Goal: Transaction & Acquisition: Download file/media

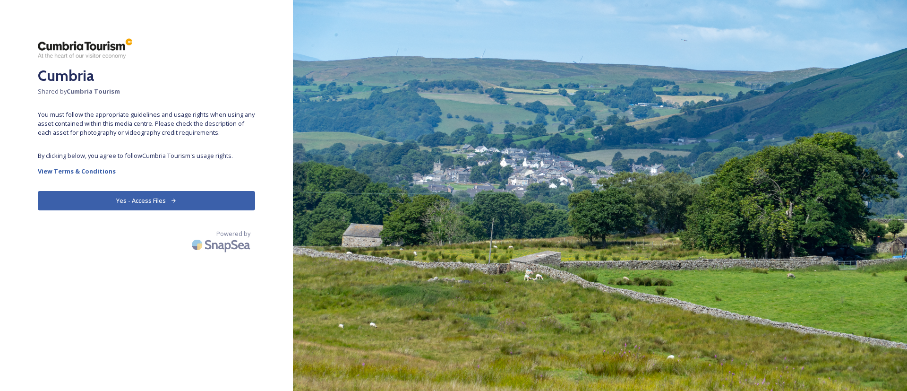
click at [174, 203] on icon at bounding box center [174, 200] width 6 height 6
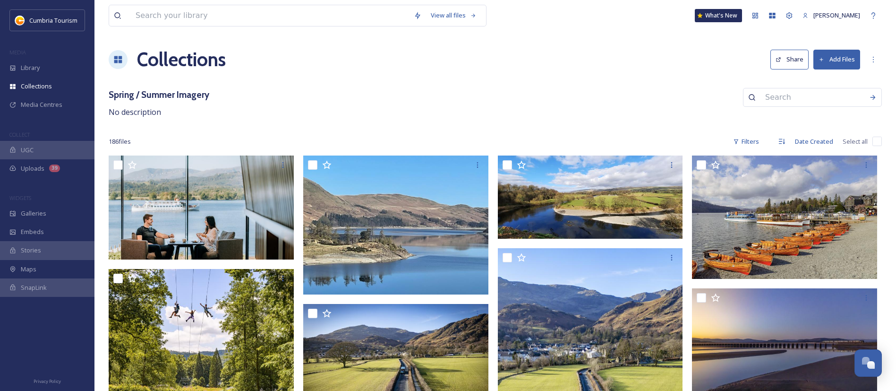
click at [175, 92] on h3 "Spring / Summer Imagery" at bounding box center [159, 95] width 101 height 14
click at [51, 103] on span "Media Centres" at bounding box center [42, 104] width 42 height 9
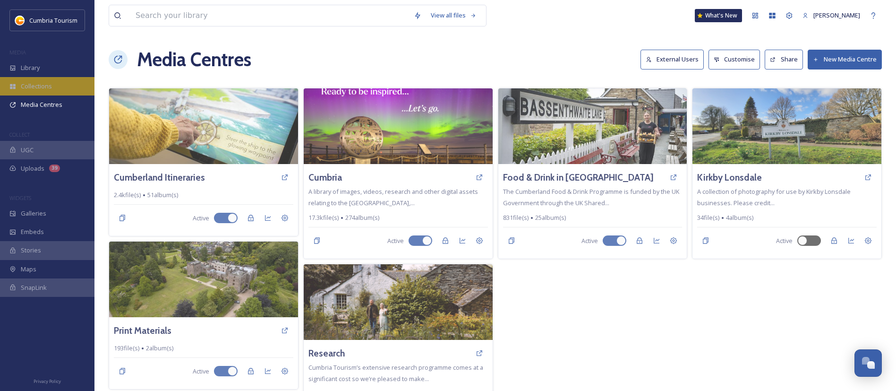
click at [38, 80] on div "Collections" at bounding box center [47, 86] width 94 height 18
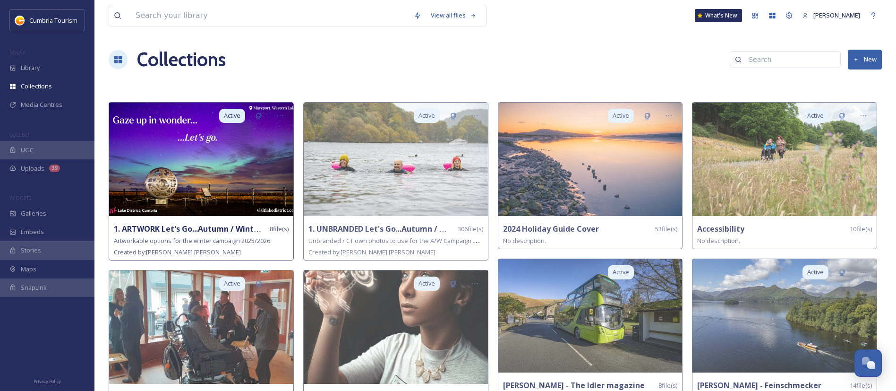
click at [256, 174] on img at bounding box center [201, 158] width 184 height 113
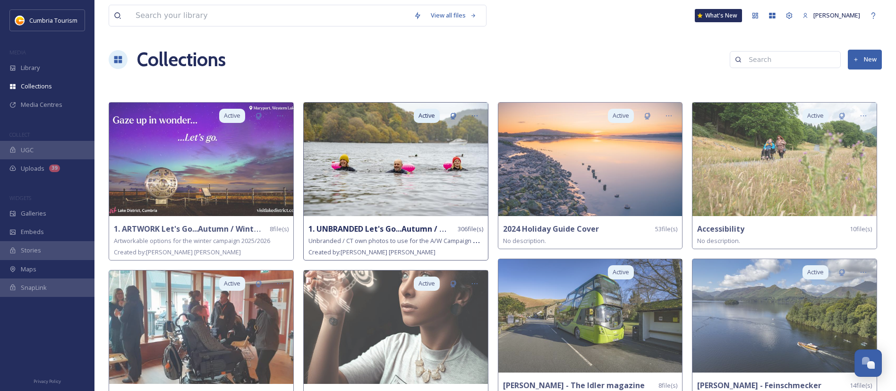
click at [426, 188] on img at bounding box center [396, 158] width 184 height 113
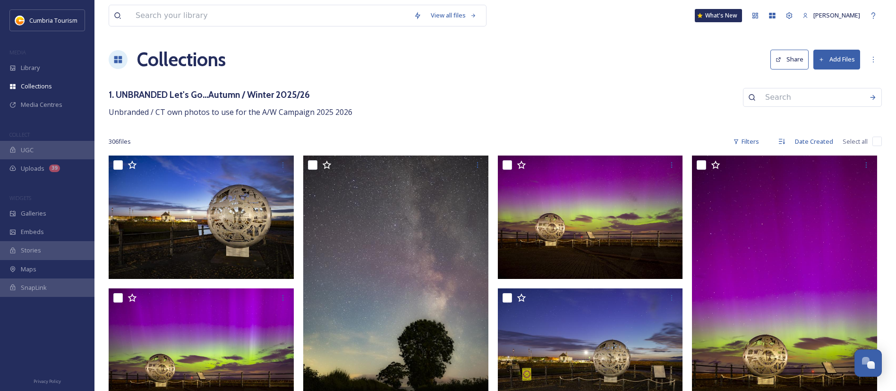
click at [197, 114] on span "Unbranded / CT own photos to use for the A/W Campaign 2025 2026" at bounding box center [231, 112] width 244 height 10
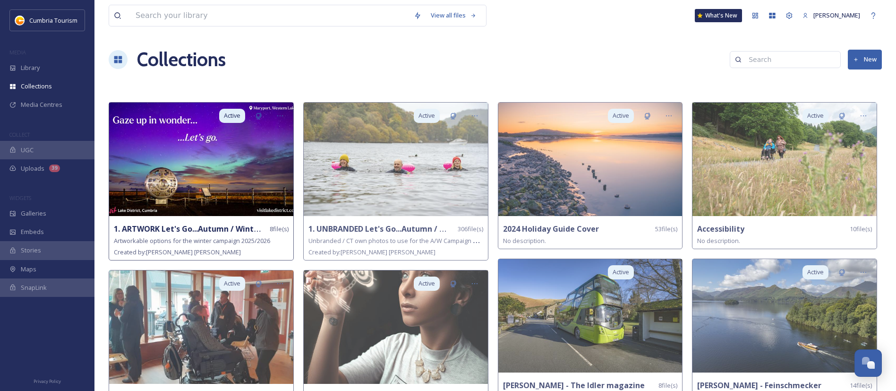
click at [206, 169] on img at bounding box center [201, 158] width 184 height 113
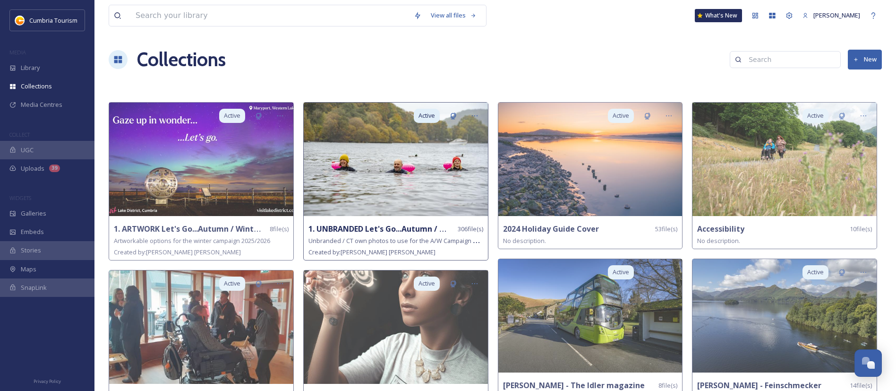
click at [410, 175] on img at bounding box center [396, 158] width 184 height 113
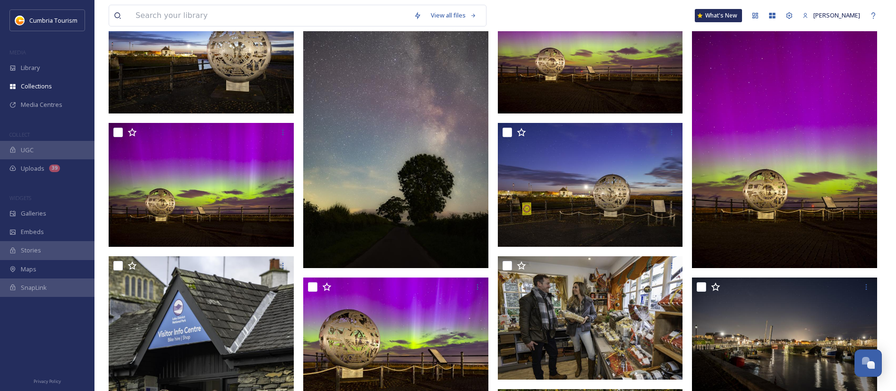
scroll to position [150, 0]
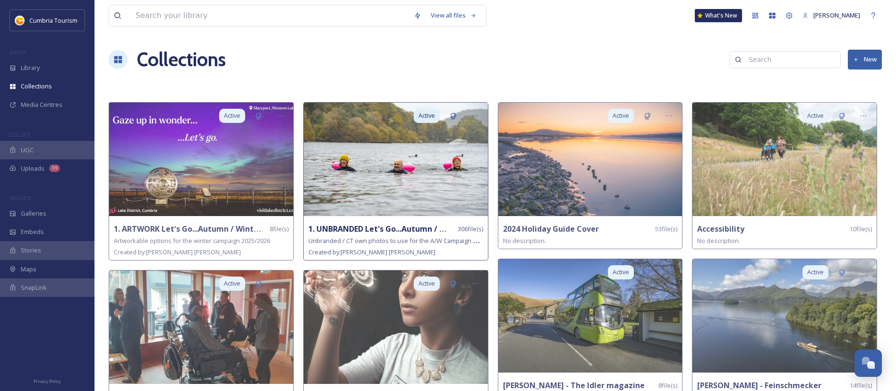
click at [365, 182] on img at bounding box center [396, 158] width 184 height 113
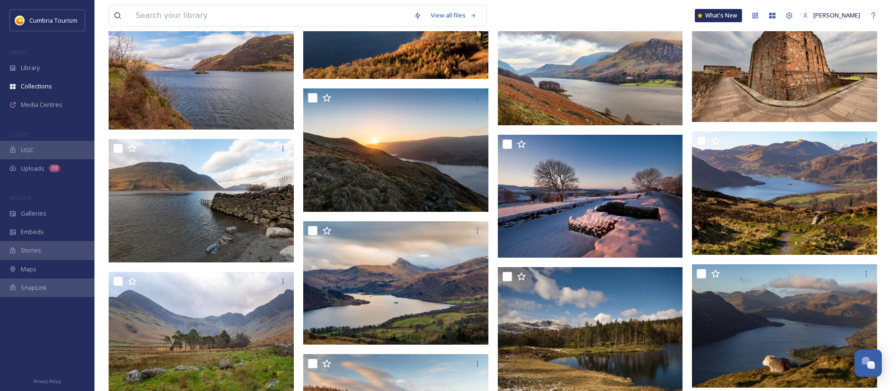
scroll to position [11066, 0]
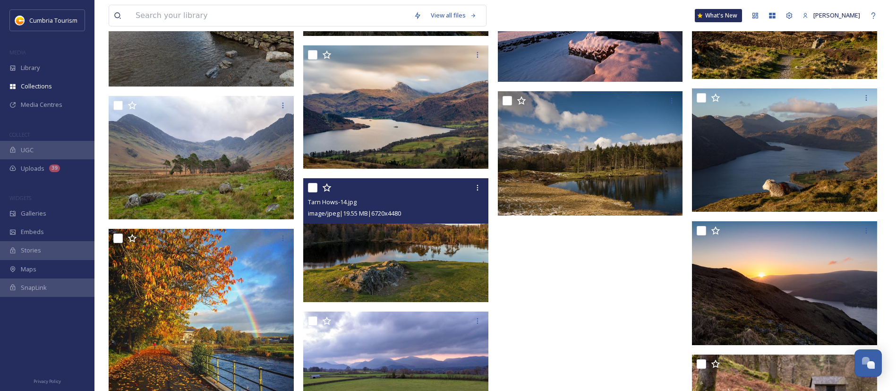
click at [405, 261] on img at bounding box center [395, 240] width 185 height 124
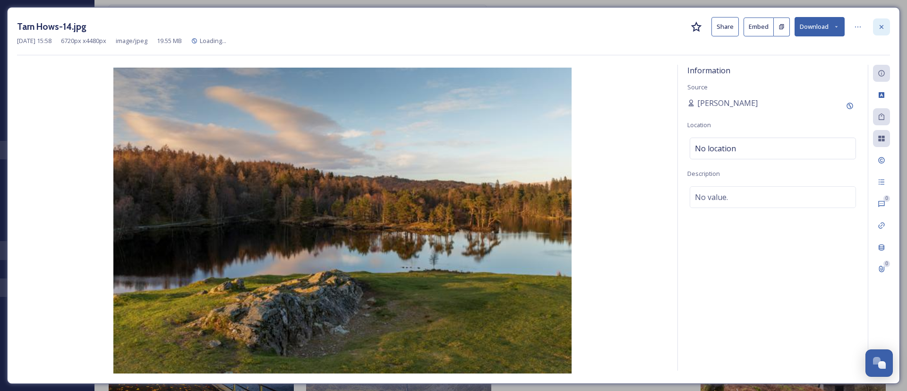
click at [885, 24] on icon at bounding box center [882, 27] width 8 height 8
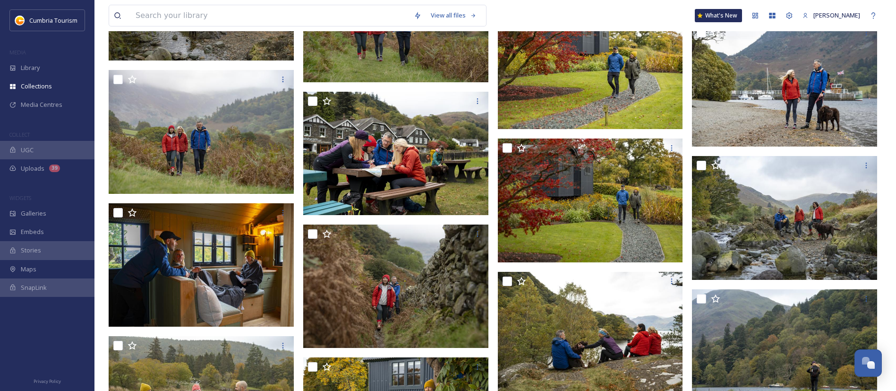
scroll to position [5432, 0]
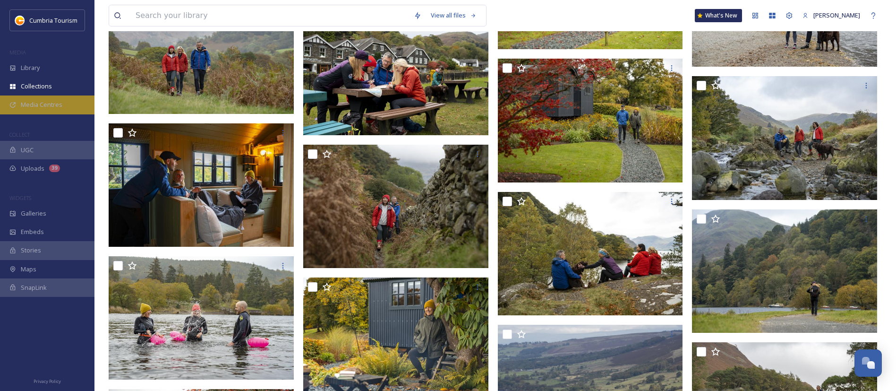
click at [54, 105] on span "Media Centres" at bounding box center [42, 104] width 42 height 9
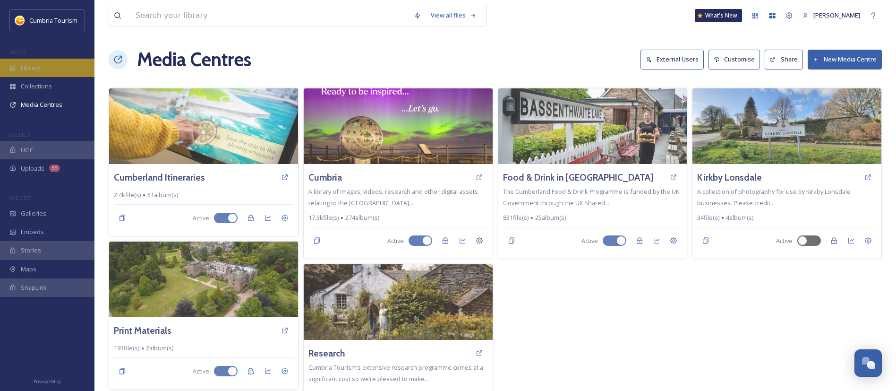
click at [51, 72] on div "Library" at bounding box center [47, 68] width 94 height 18
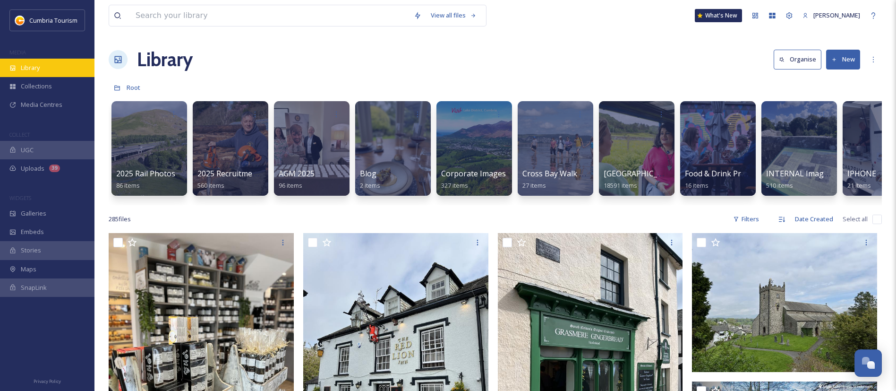
click at [44, 72] on div "Library" at bounding box center [47, 68] width 94 height 18
click at [51, 79] on div "Collections" at bounding box center [47, 86] width 94 height 18
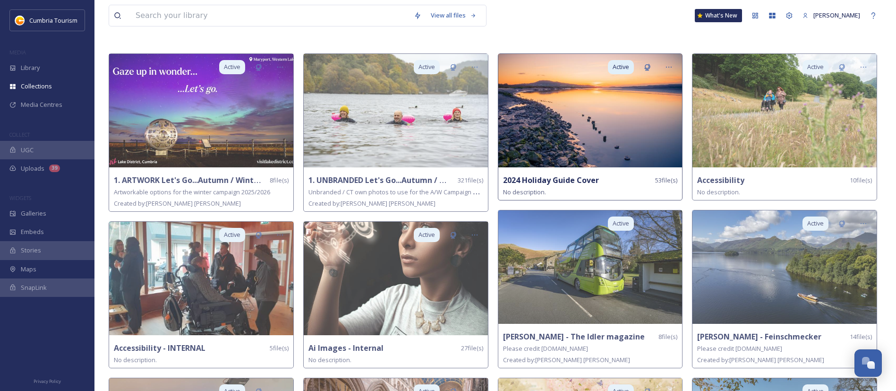
scroll to position [71, 0]
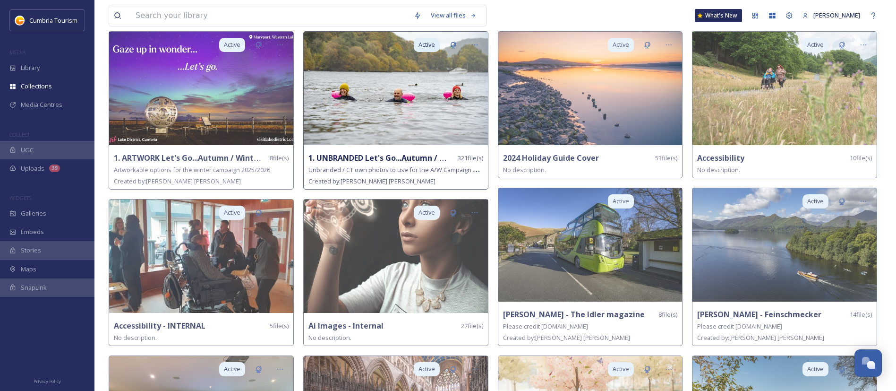
click at [388, 115] on img at bounding box center [396, 88] width 184 height 113
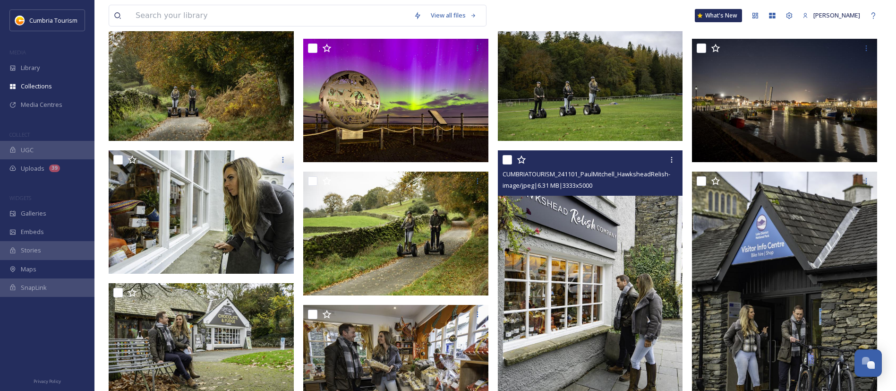
scroll to position [354, 0]
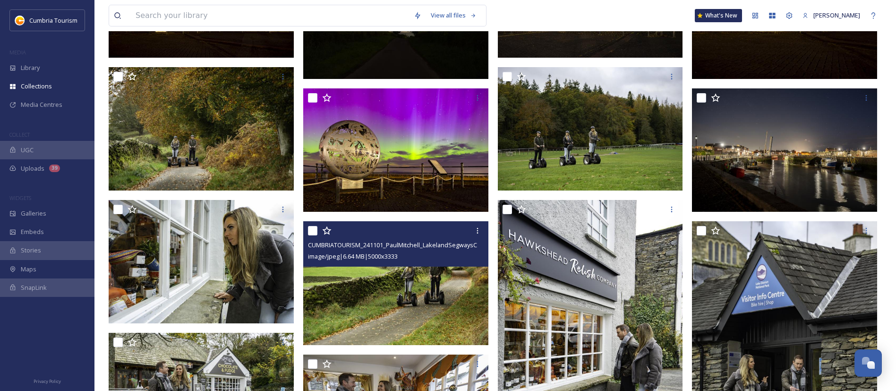
click at [454, 311] on img at bounding box center [395, 283] width 185 height 124
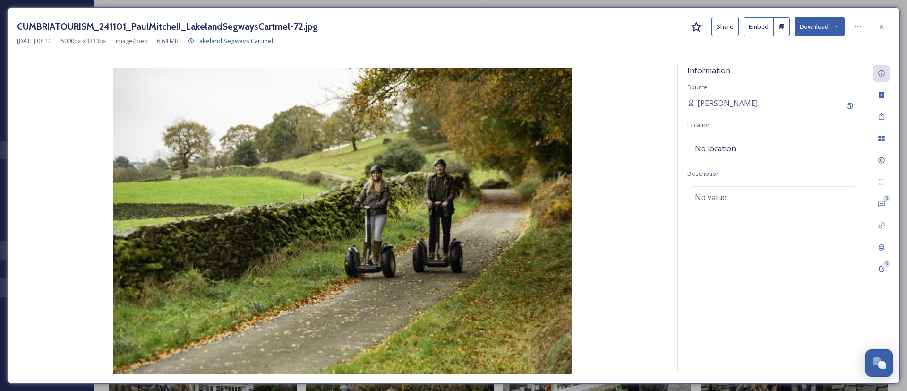
click at [823, 24] on button "Download" at bounding box center [819, 26] width 50 height 19
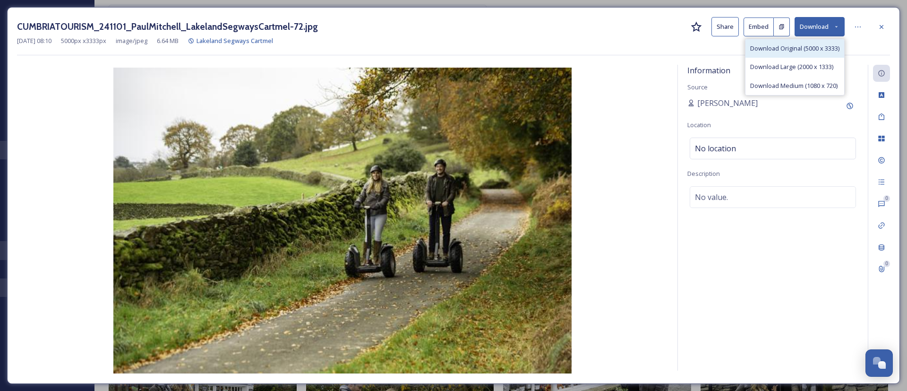
click at [796, 47] on span "Download Original (5000 x 3333)" at bounding box center [794, 48] width 89 height 9
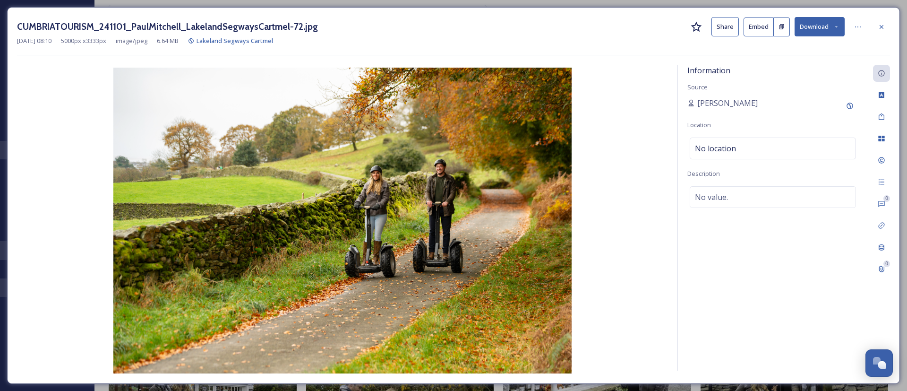
drag, startPoint x: 885, startPoint y: 29, endPoint x: 848, endPoint y: 61, distance: 48.5
click at [884, 29] on icon at bounding box center [882, 27] width 8 height 8
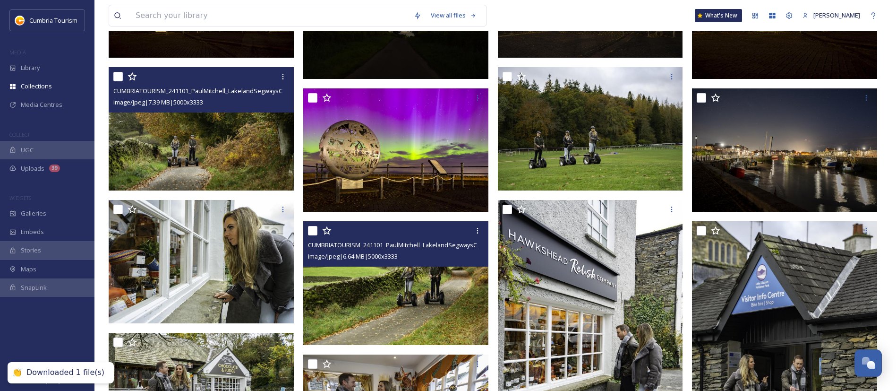
click at [201, 148] on img at bounding box center [201, 129] width 185 height 124
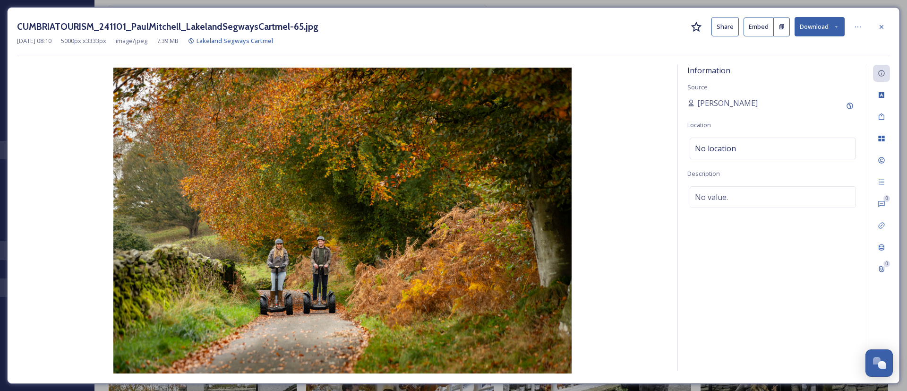
click at [891, 30] on div "CUMBRIATOURISM_241101_PaulMitchell_LakelandSegwaysCartmel-65.jpg Share Embed Do…" at bounding box center [453, 195] width 893 height 376
click at [881, 27] on icon at bounding box center [881, 27] width 4 height 4
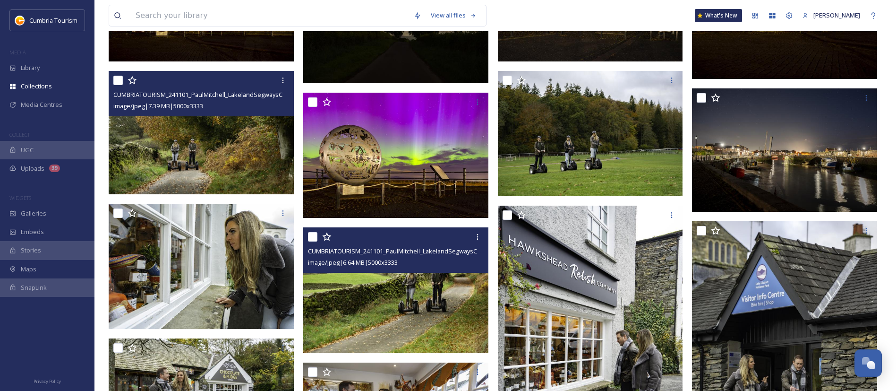
click at [450, 288] on img at bounding box center [397, 290] width 188 height 126
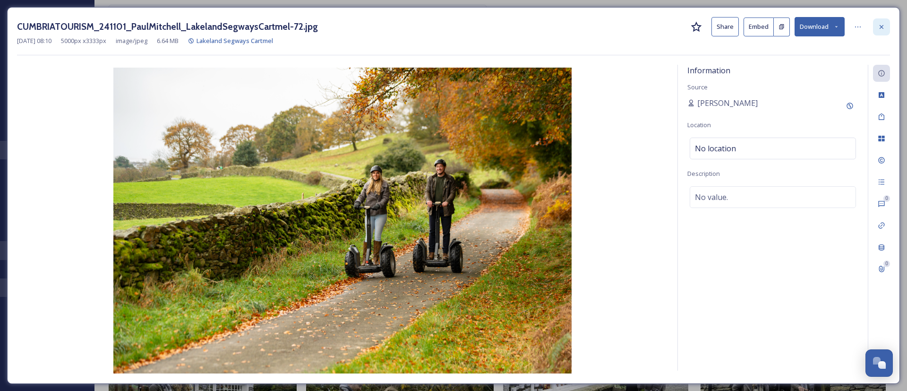
click at [883, 26] on icon at bounding box center [882, 27] width 8 height 8
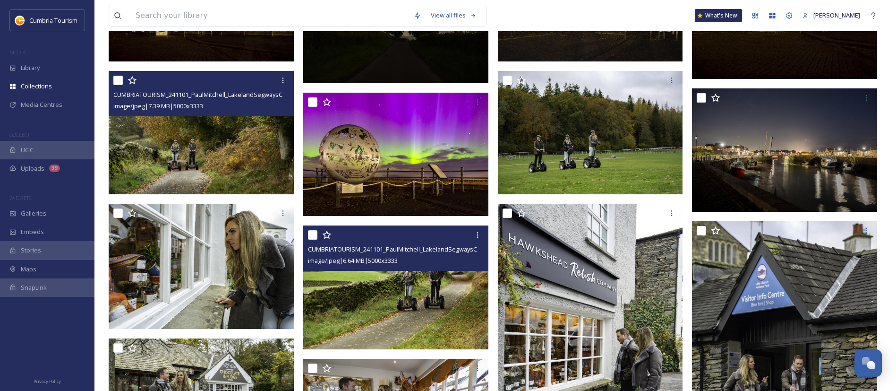
click at [174, 170] on img at bounding box center [201, 132] width 185 height 124
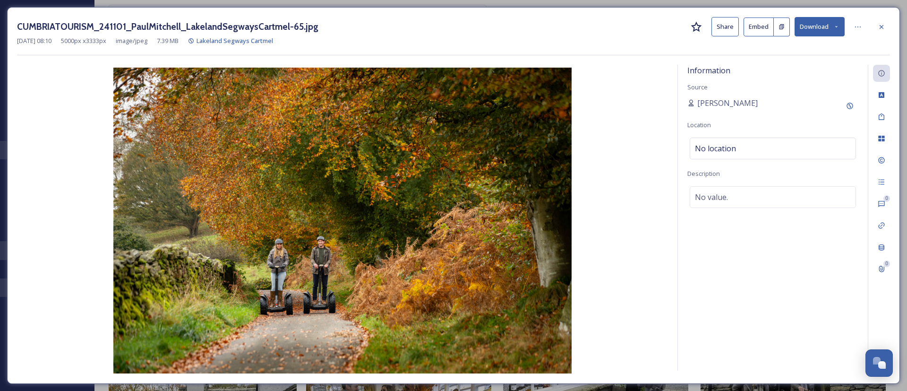
click at [816, 25] on button "Download" at bounding box center [819, 26] width 50 height 19
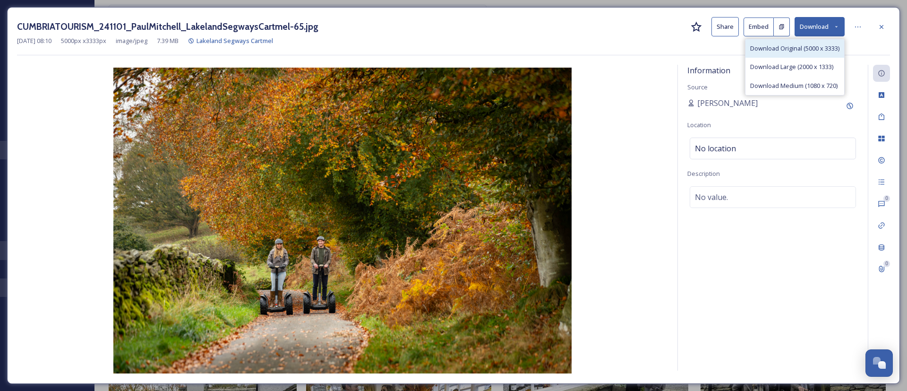
click at [818, 51] on span "Download Original (5000 x 3333)" at bounding box center [794, 48] width 89 height 9
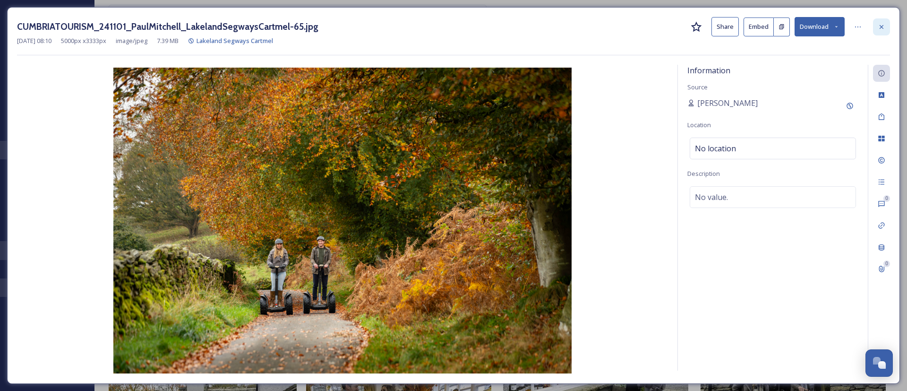
click at [888, 31] on div at bounding box center [881, 26] width 17 height 17
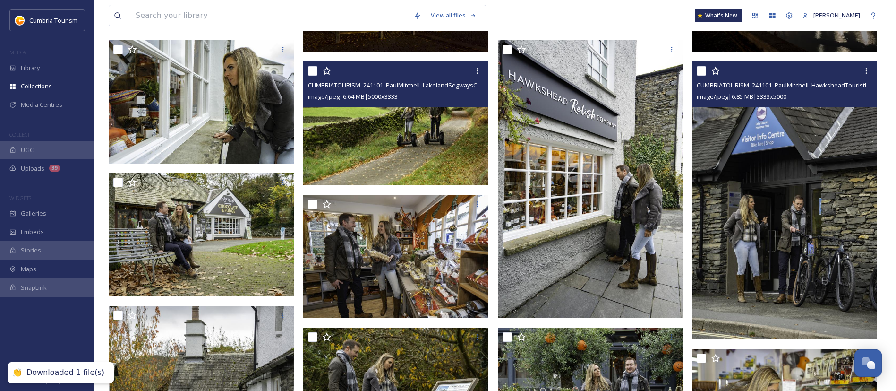
scroll to position [638, 0]
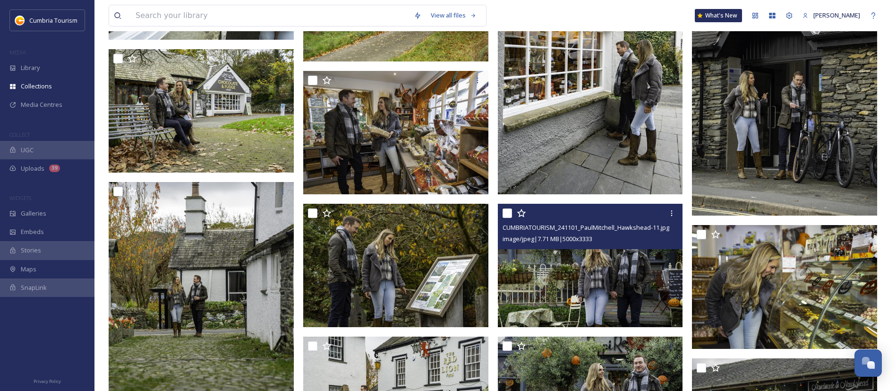
click at [638, 276] on img at bounding box center [590, 266] width 185 height 124
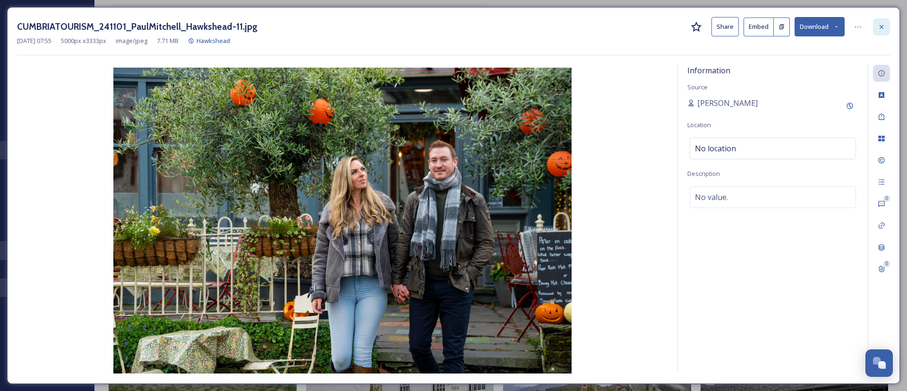
click at [880, 26] on icon at bounding box center [881, 27] width 4 height 4
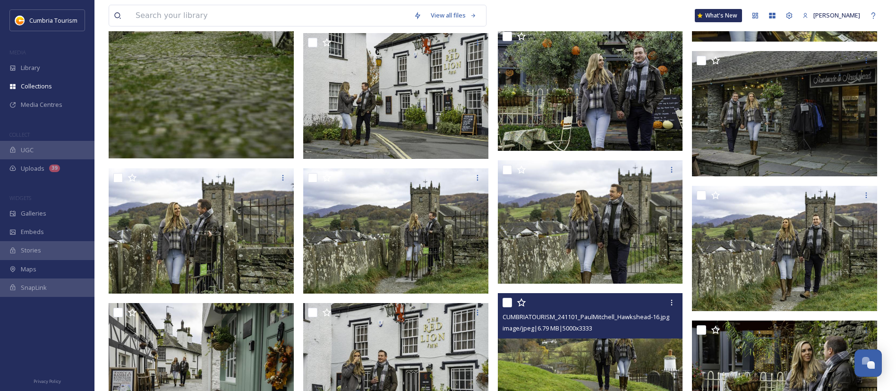
scroll to position [1204, 0]
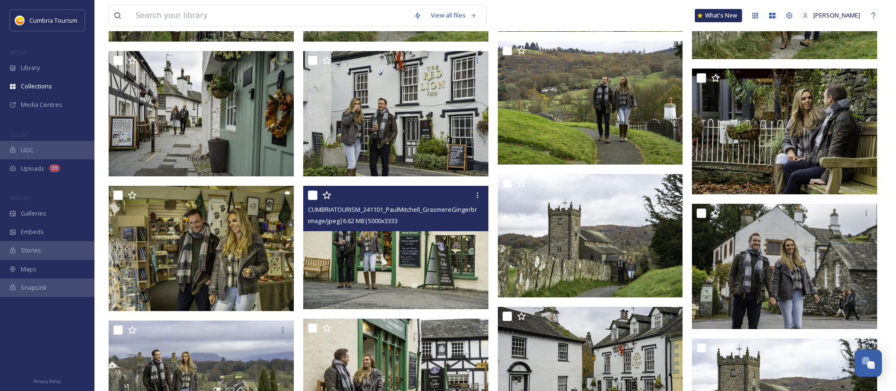
click at [442, 267] on img at bounding box center [395, 248] width 185 height 124
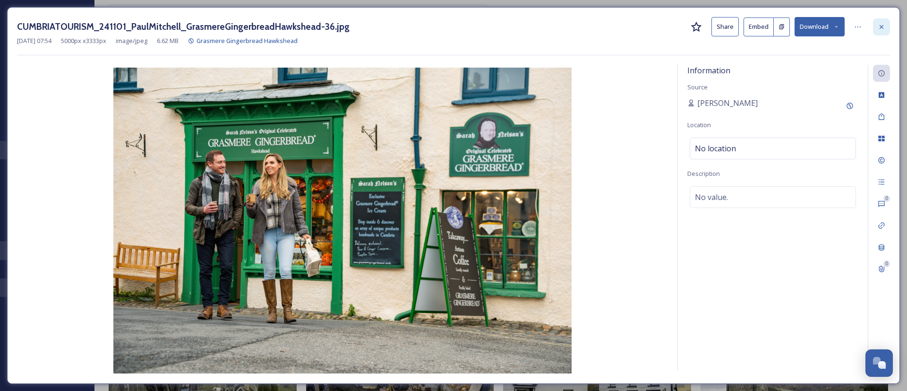
click at [882, 25] on icon at bounding box center [882, 27] width 8 height 8
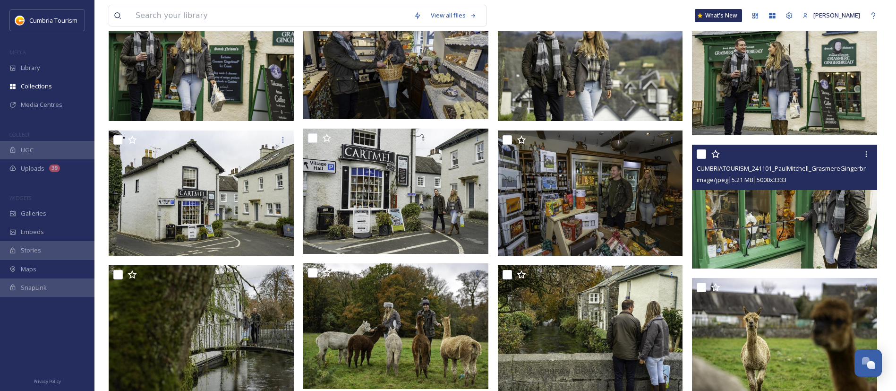
scroll to position [1700, 0]
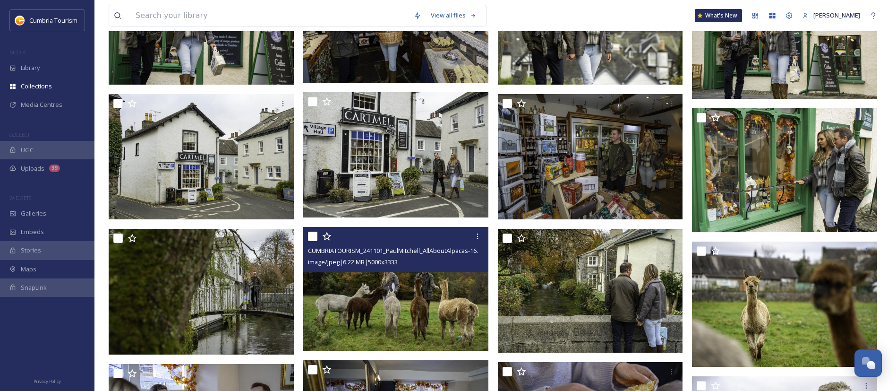
click at [423, 309] on img at bounding box center [395, 289] width 185 height 124
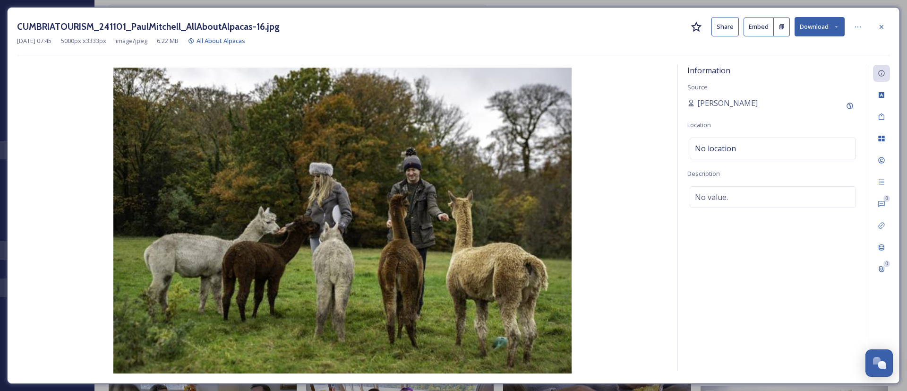
click at [811, 26] on button "Download" at bounding box center [819, 26] width 50 height 19
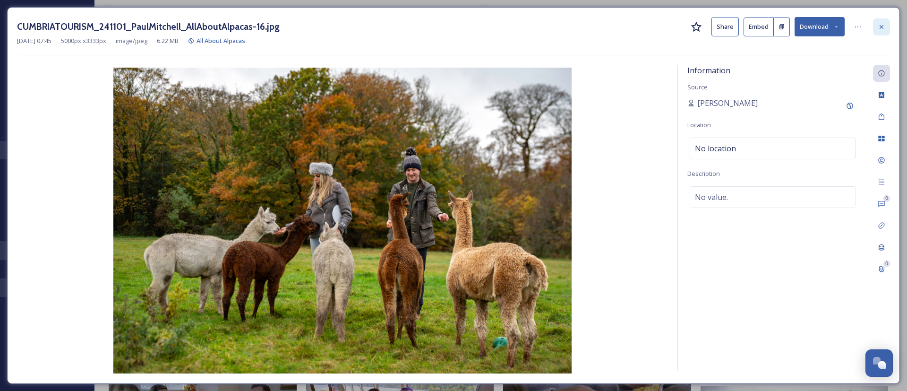
click at [878, 27] on icon at bounding box center [882, 27] width 8 height 8
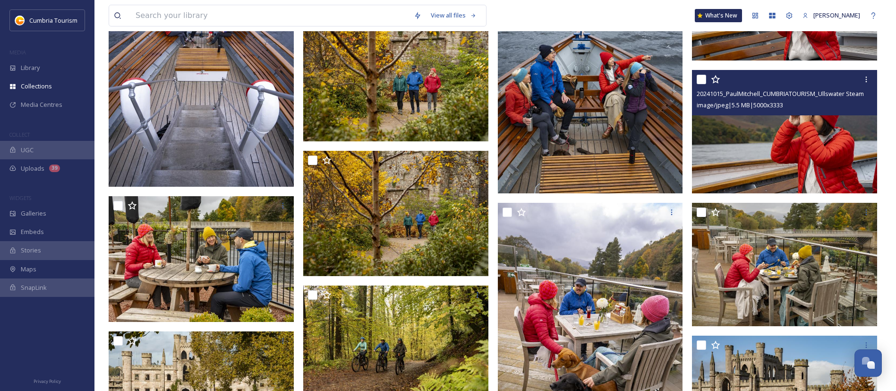
scroll to position [3330, 0]
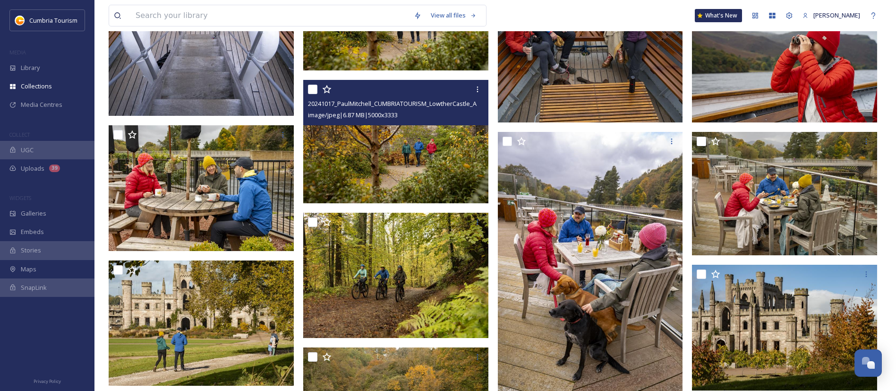
click at [439, 170] on img at bounding box center [395, 141] width 185 height 124
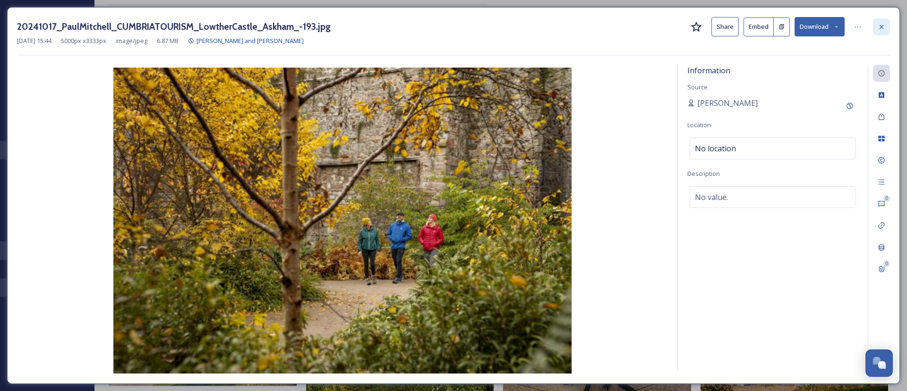
click at [878, 27] on icon at bounding box center [882, 27] width 8 height 8
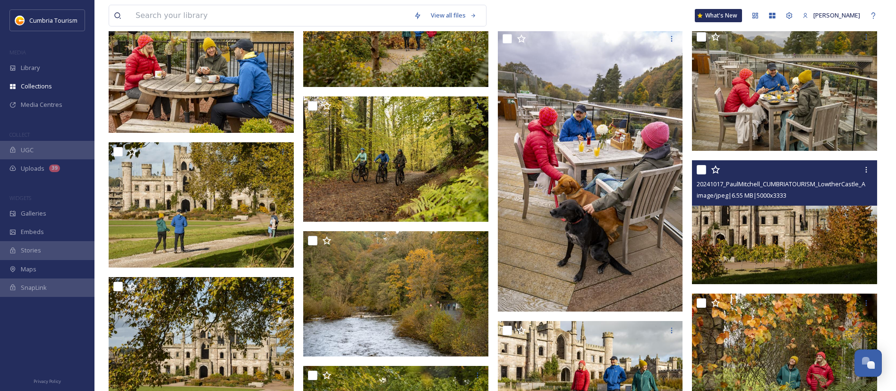
scroll to position [3542, 0]
